Goal: Task Accomplishment & Management: Complete application form

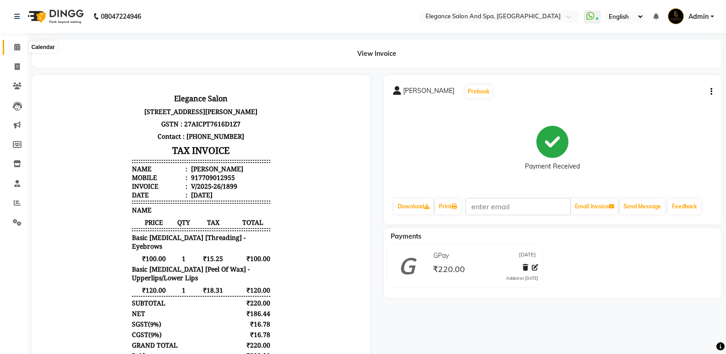
click at [10, 44] on span at bounding box center [17, 47] width 16 height 11
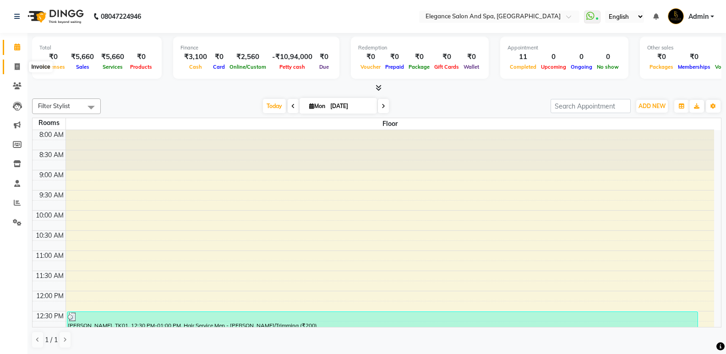
click at [20, 67] on span at bounding box center [17, 67] width 16 height 11
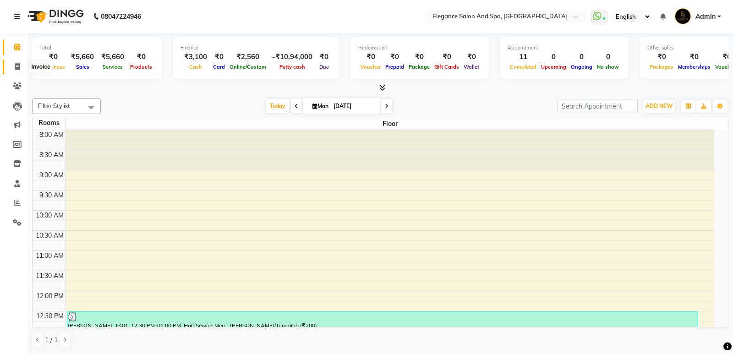
select select "5270"
select select "service"
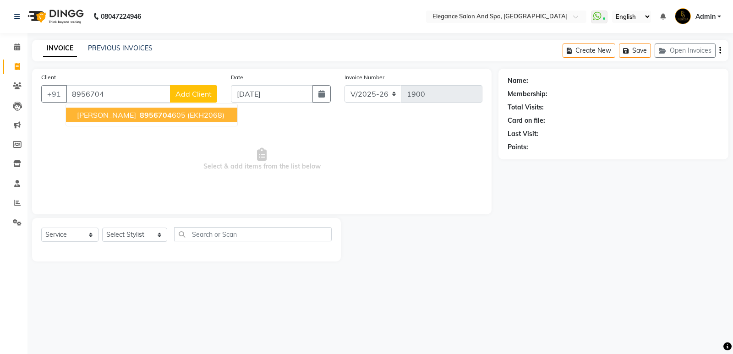
click at [203, 114] on span "(EKH2068)" at bounding box center [205, 114] width 37 height 9
type input "8956704605"
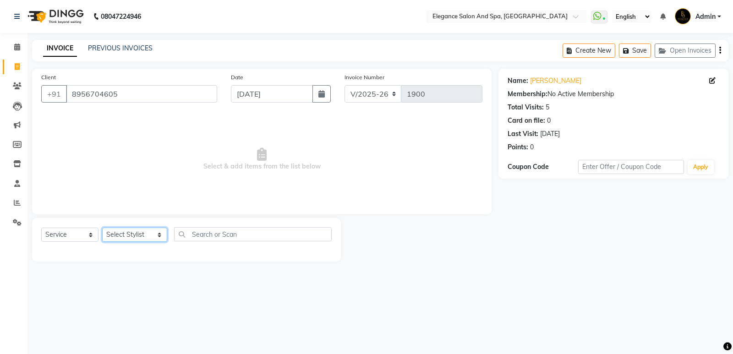
click at [142, 229] on select "Select Stylist [PERSON_NAME] [MEDICAL_DATA][PERSON_NAME] [PERSON_NAME] [PERSON_…" at bounding box center [134, 235] width 65 height 14
select select "89688"
click at [102, 228] on select "Select Stylist [PERSON_NAME] [MEDICAL_DATA][PERSON_NAME] [PERSON_NAME] [PERSON_…" at bounding box center [134, 235] width 65 height 14
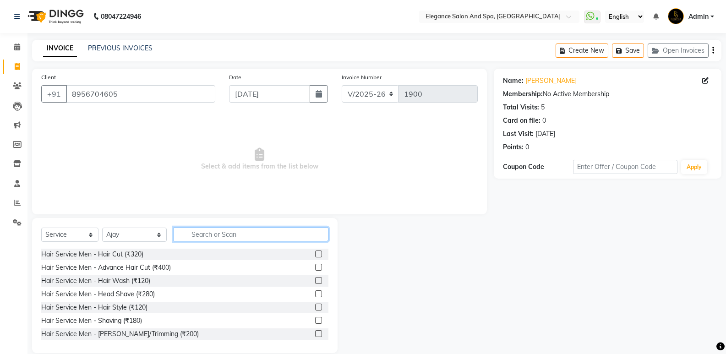
click at [208, 231] on input "text" at bounding box center [251, 234] width 155 height 14
type input "h"
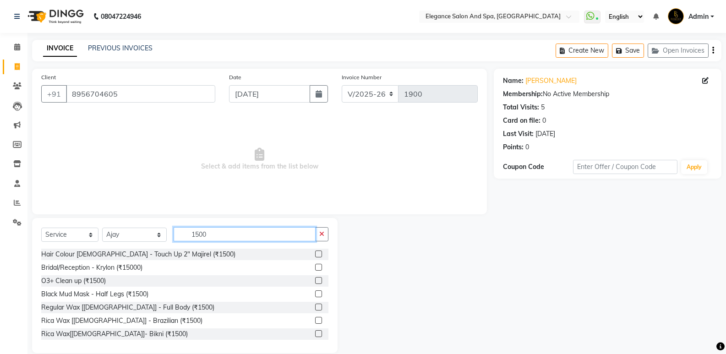
type input "1500"
click at [315, 253] on label at bounding box center [318, 254] width 7 height 7
click at [315, 253] on input "checkbox" at bounding box center [318, 255] width 6 height 6
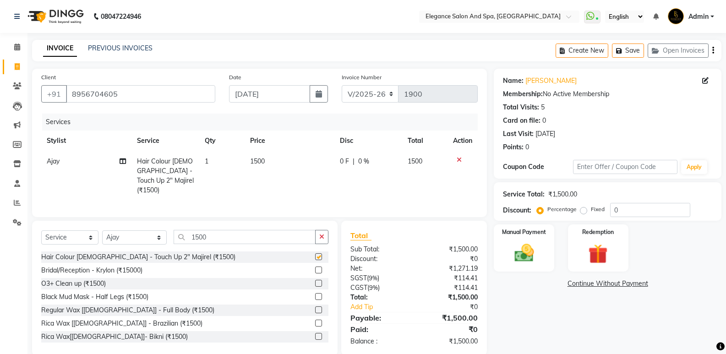
checkbox input "false"
click at [321, 236] on icon "button" at bounding box center [321, 237] width 5 height 6
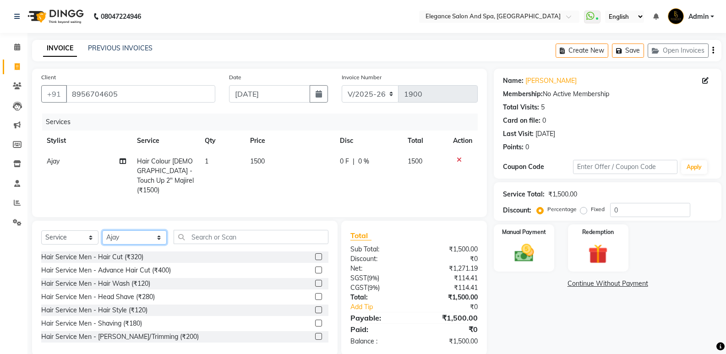
click at [127, 233] on select "Select Stylist [PERSON_NAME] [MEDICAL_DATA][PERSON_NAME] [PERSON_NAME] [PERSON_…" at bounding box center [134, 238] width 65 height 14
select select "88913"
click at [102, 231] on select "Select Stylist [PERSON_NAME] [MEDICAL_DATA][PERSON_NAME] [PERSON_NAME] [PERSON_…" at bounding box center [134, 238] width 65 height 14
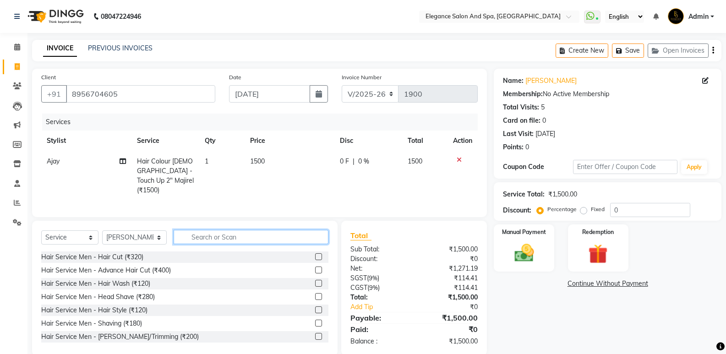
click at [218, 240] on input "text" at bounding box center [251, 237] width 155 height 14
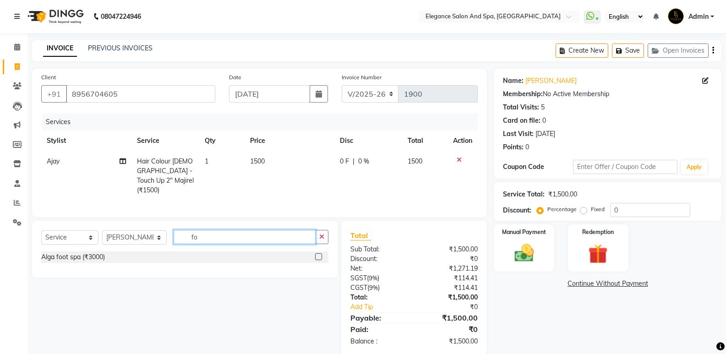
type input "f"
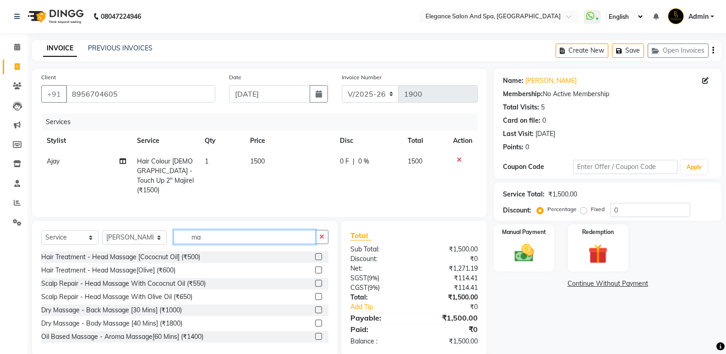
type input "m"
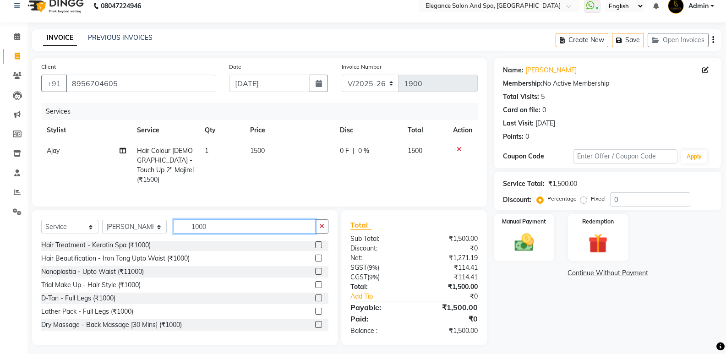
scroll to position [13, 0]
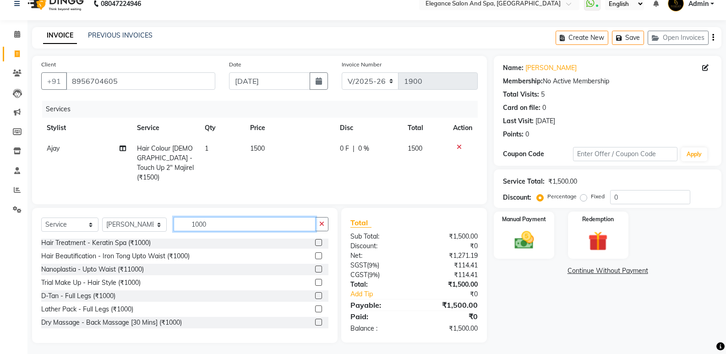
type input "1000"
click at [315, 320] on label at bounding box center [318, 322] width 7 height 7
click at [315, 320] on input "checkbox" at bounding box center [318, 323] width 6 height 6
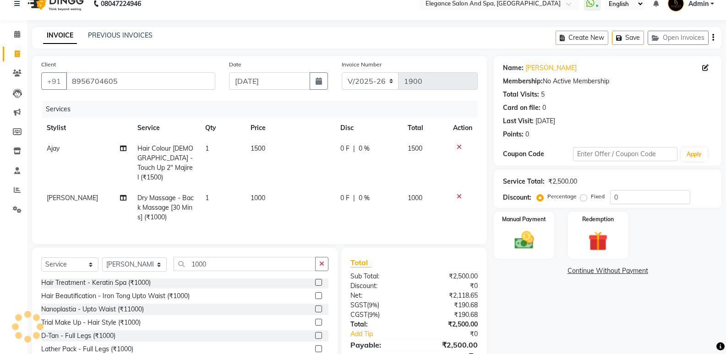
checkbox input "false"
click at [265, 190] on td "1000" at bounding box center [290, 208] width 90 height 40
select select "88913"
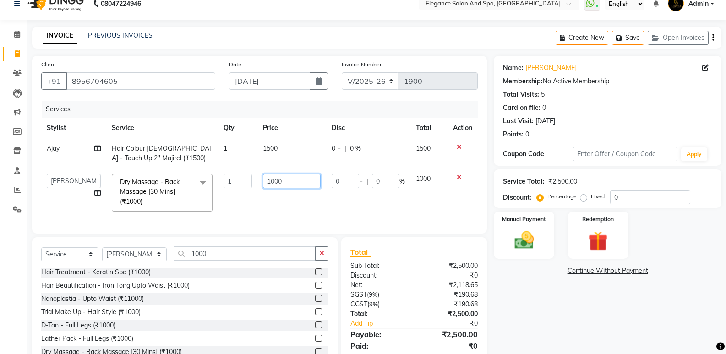
click at [289, 182] on input "1000" at bounding box center [291, 181] width 57 height 14
type input "1"
type input "800"
click at [324, 261] on button "button" at bounding box center [321, 254] width 13 height 14
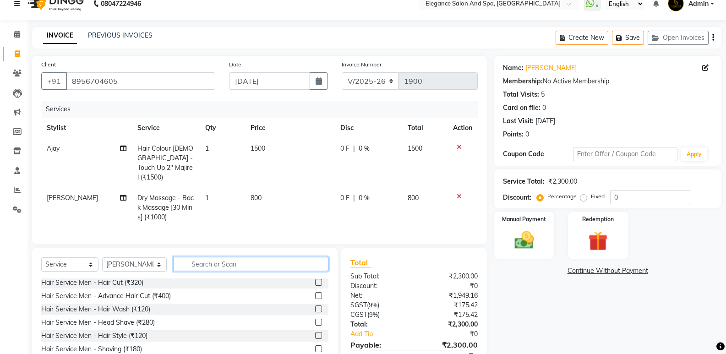
scroll to position [214, 0]
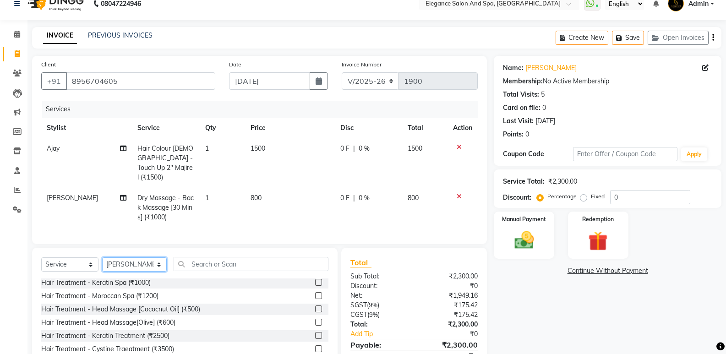
click at [134, 264] on select "Select Stylist [PERSON_NAME] [MEDICAL_DATA][PERSON_NAME] [PERSON_NAME] [PERSON_…" at bounding box center [134, 265] width 65 height 14
select select "88986"
click at [102, 258] on select "Select Stylist [PERSON_NAME] [MEDICAL_DATA][PERSON_NAME] [PERSON_NAME] [PERSON_…" at bounding box center [134, 265] width 65 height 14
click at [262, 263] on input "text" at bounding box center [251, 264] width 155 height 14
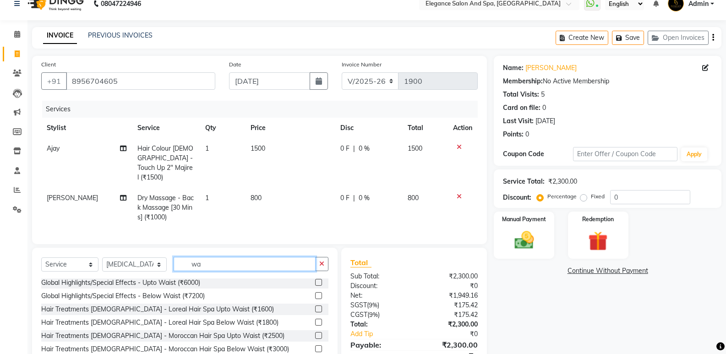
scroll to position [108, 0]
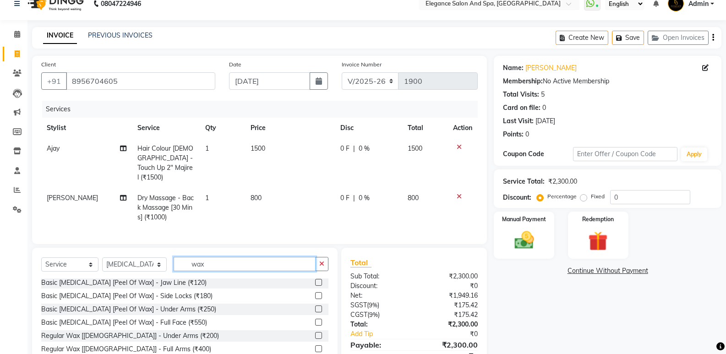
type input "wax"
click at [315, 292] on label at bounding box center [318, 295] width 7 height 7
click at [315, 293] on input "checkbox" at bounding box center [318, 296] width 6 height 6
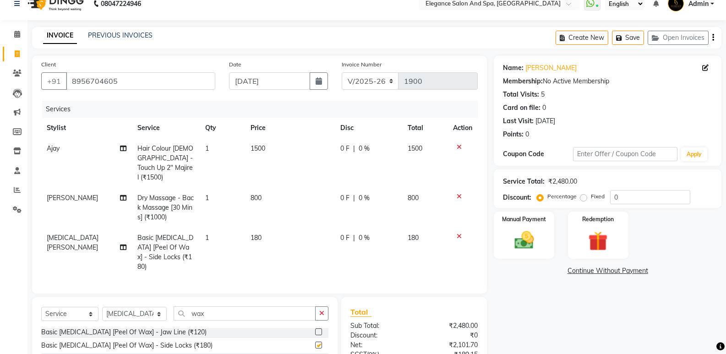
checkbox input "false"
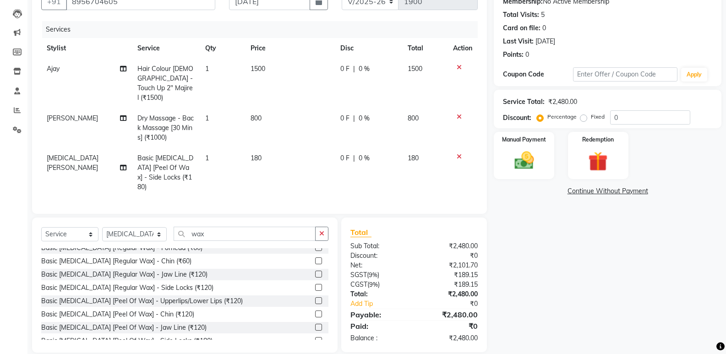
scroll to position [16, 0]
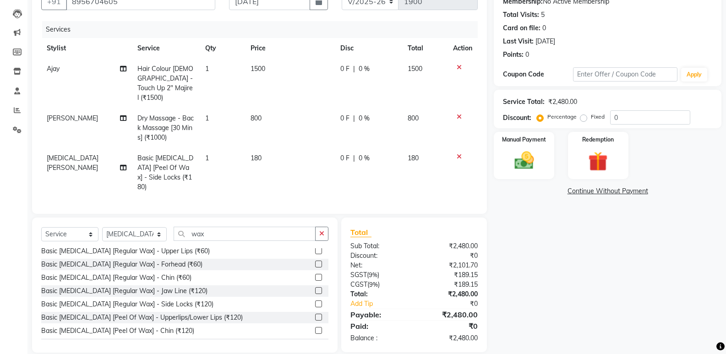
click at [315, 327] on label at bounding box center [318, 330] width 7 height 7
click at [315, 328] on input "checkbox" at bounding box center [318, 331] width 6 height 6
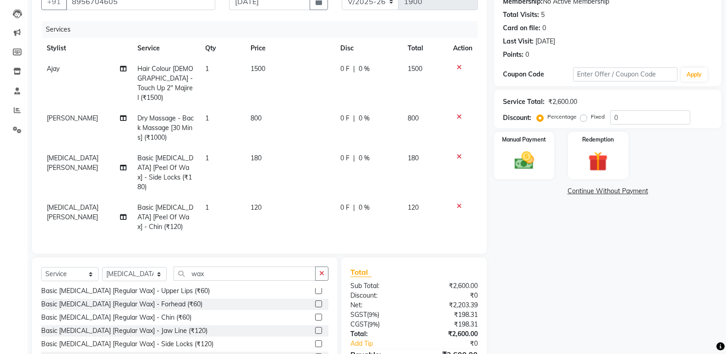
checkbox input "false"
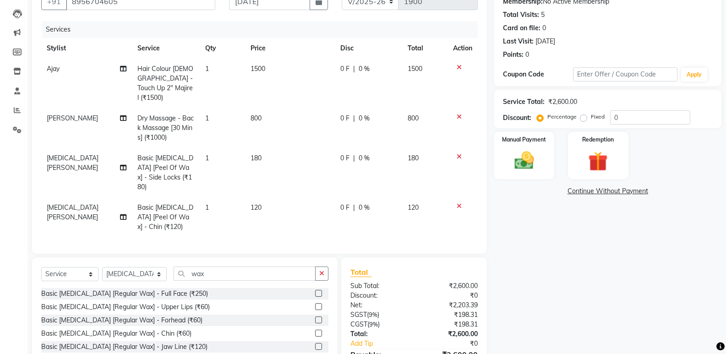
click at [315, 303] on label at bounding box center [318, 306] width 7 height 7
click at [315, 304] on input "checkbox" at bounding box center [318, 307] width 6 height 6
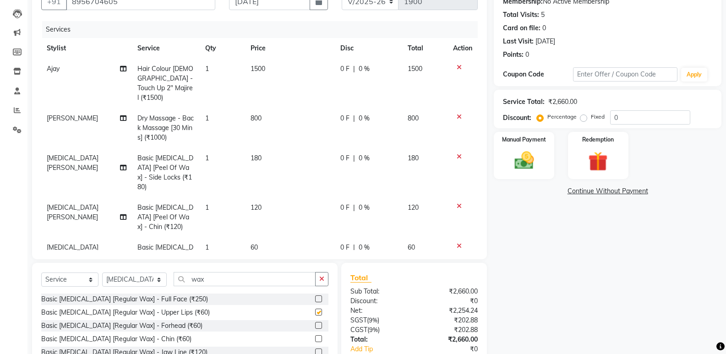
checkbox input "false"
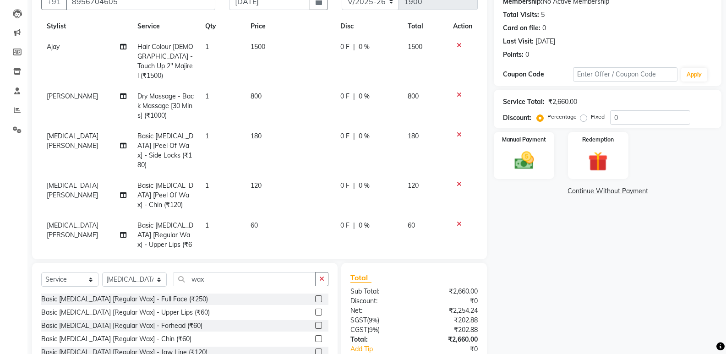
click at [457, 221] on icon at bounding box center [459, 224] width 5 height 6
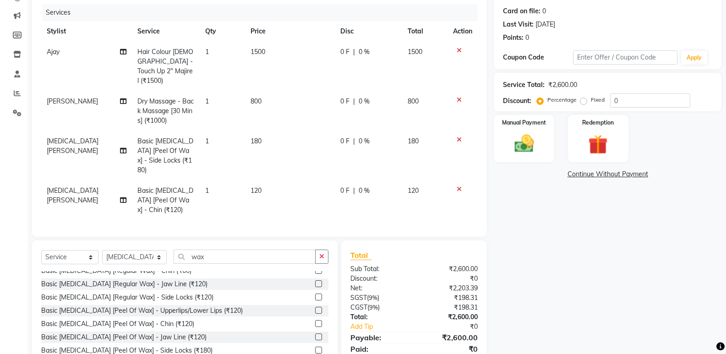
scroll to position [126, 0]
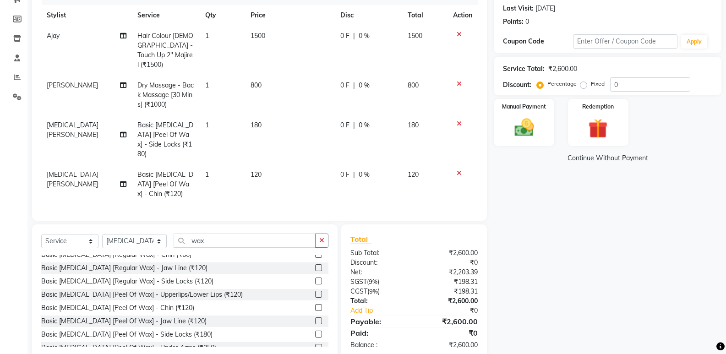
click at [315, 264] on label at bounding box center [318, 267] width 7 height 7
click at [315, 265] on input "checkbox" at bounding box center [318, 268] width 6 height 6
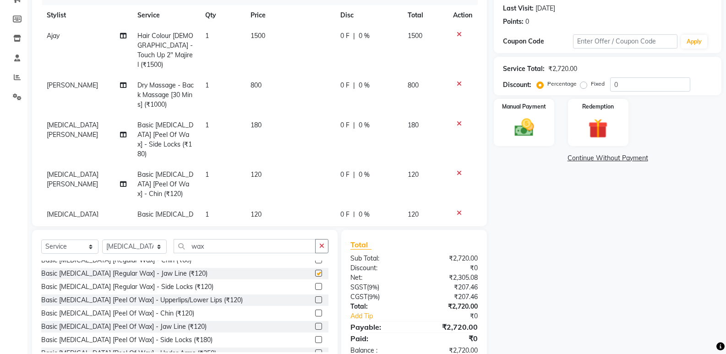
checkbox input "false"
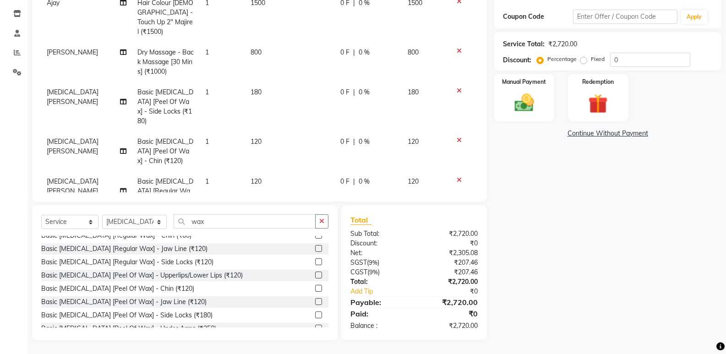
scroll to position [22, 0]
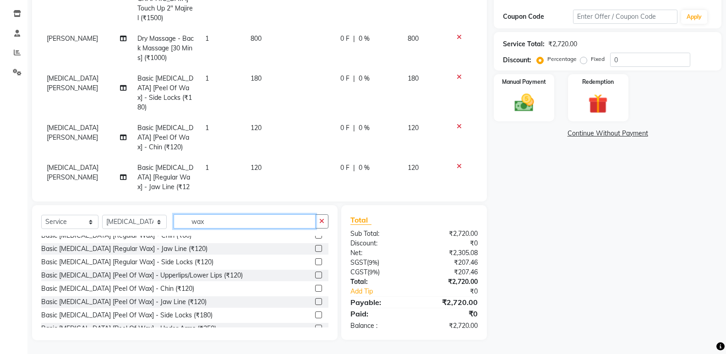
click at [297, 219] on input "wax" at bounding box center [245, 221] width 142 height 14
type input "w"
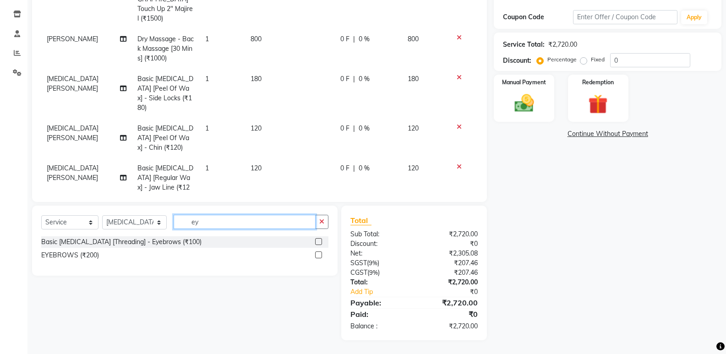
scroll to position [0, 0]
type input "ey"
click at [320, 242] on label at bounding box center [318, 241] width 7 height 7
click at [320, 242] on input "checkbox" at bounding box center [318, 242] width 6 height 6
checkbox input "false"
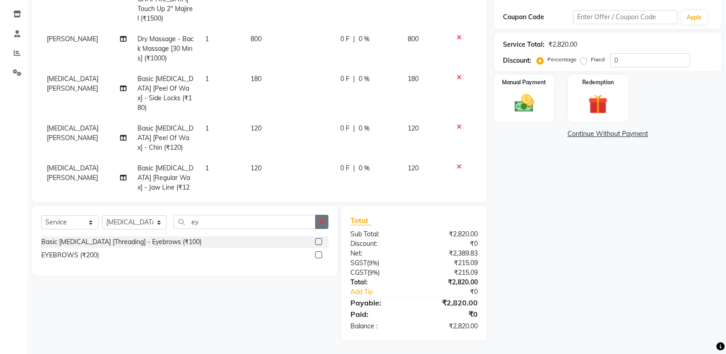
click at [321, 224] on icon "button" at bounding box center [321, 222] width 5 height 6
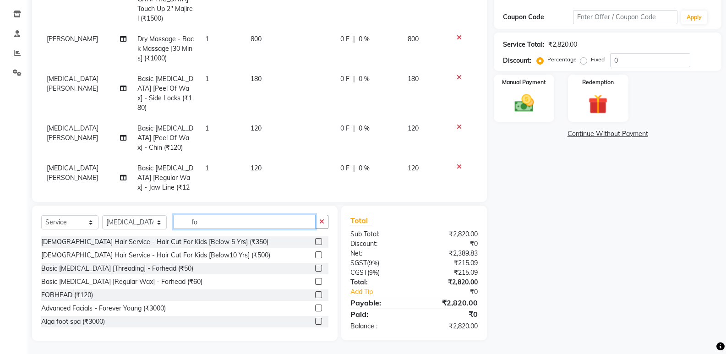
type input "fo"
click at [315, 265] on label at bounding box center [318, 268] width 7 height 7
click at [315, 266] on input "checkbox" at bounding box center [318, 269] width 6 height 6
checkbox input "false"
click at [538, 112] on img at bounding box center [524, 103] width 33 height 23
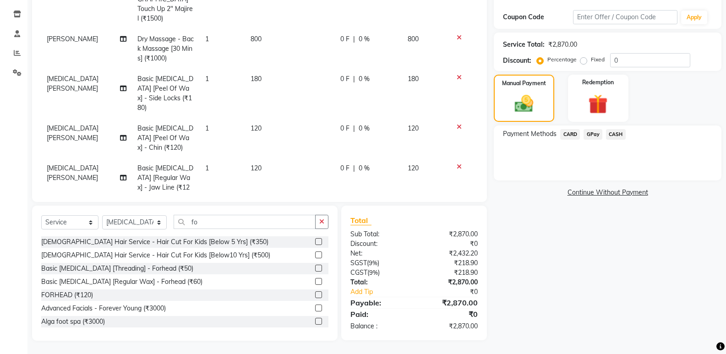
click at [600, 133] on span "GPay" at bounding box center [593, 134] width 19 height 11
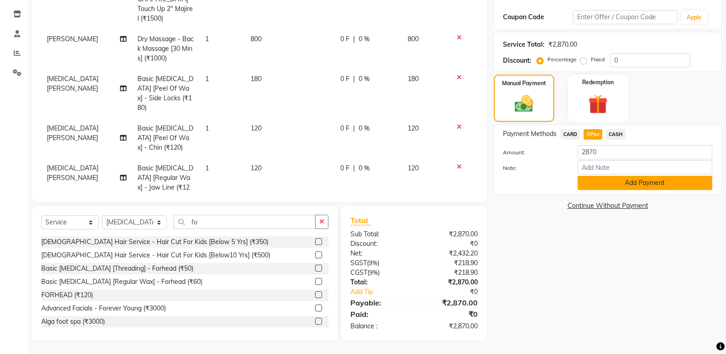
click at [624, 184] on button "Add Payment" at bounding box center [645, 183] width 135 height 14
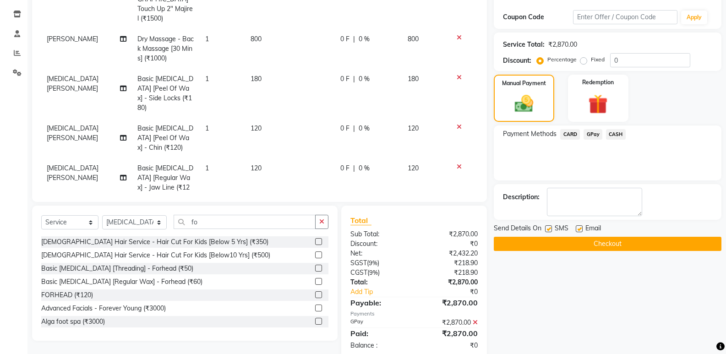
click at [620, 246] on button "Checkout" at bounding box center [608, 244] width 228 height 14
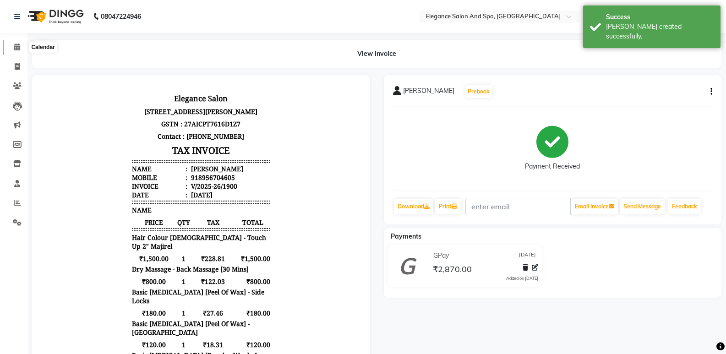
click at [15, 46] on icon at bounding box center [17, 47] width 6 height 7
